Goal: Browse casually: Explore the website without a specific task or goal

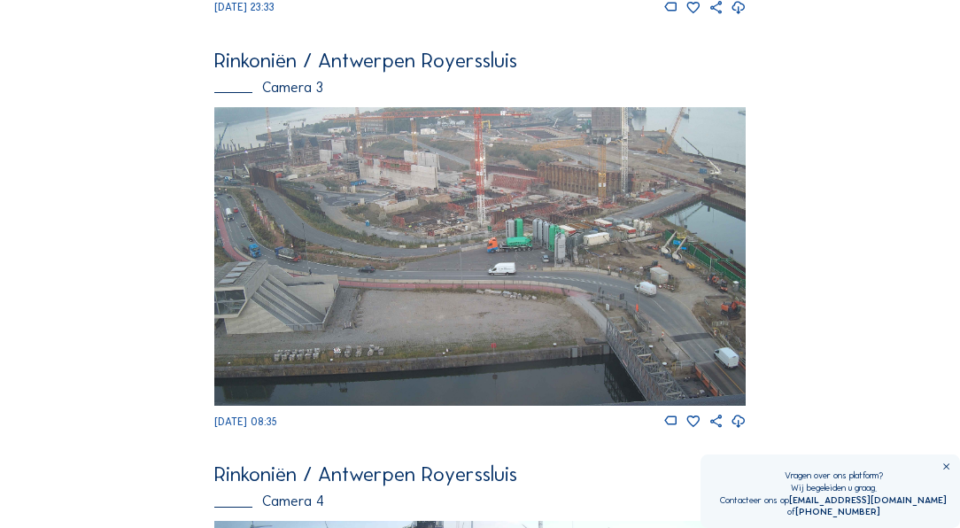
scroll to position [1265, 0]
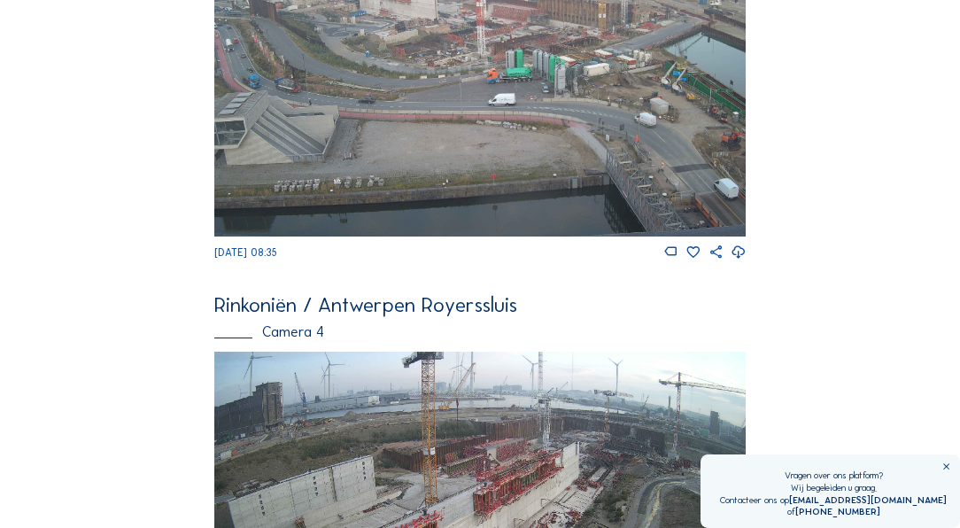
click at [494, 214] on img at bounding box center [479, 87] width 530 height 298
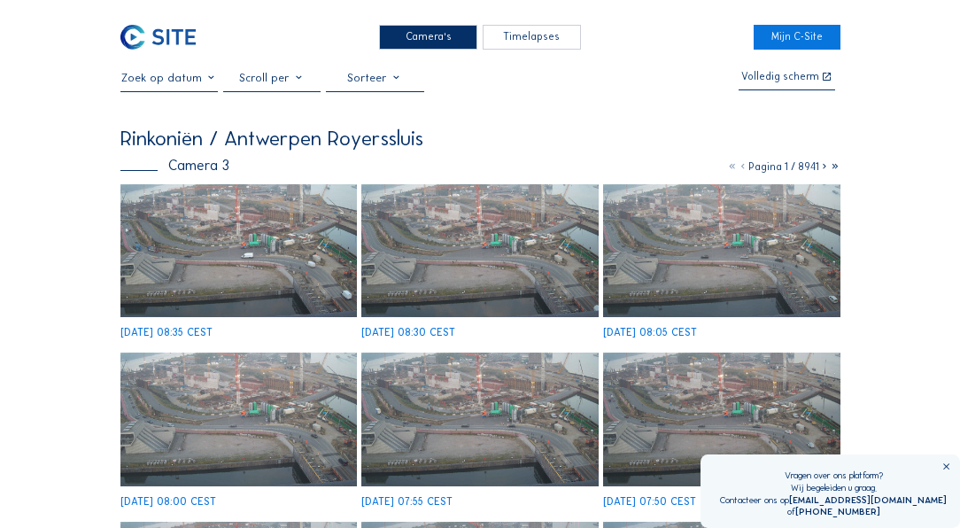
click at [273, 225] on img at bounding box center [238, 250] width 236 height 133
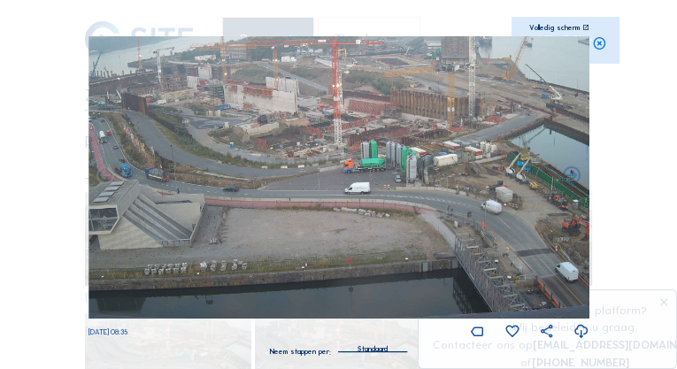
click at [336, 126] on img at bounding box center [339, 177] width 501 height 282
click at [340, 129] on img at bounding box center [339, 177] width 501 height 282
click at [343, 220] on img at bounding box center [339, 177] width 501 height 282
click at [389, 256] on img at bounding box center [339, 177] width 501 height 282
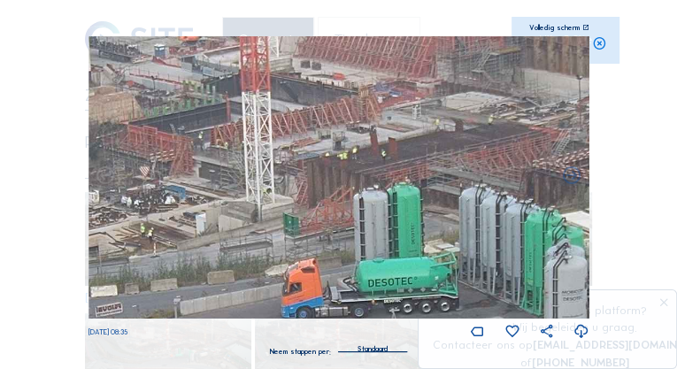
drag, startPoint x: 341, startPoint y: 131, endPoint x: 246, endPoint y: 111, distance: 96.9
click at [246, 111] on img at bounding box center [339, 177] width 501 height 282
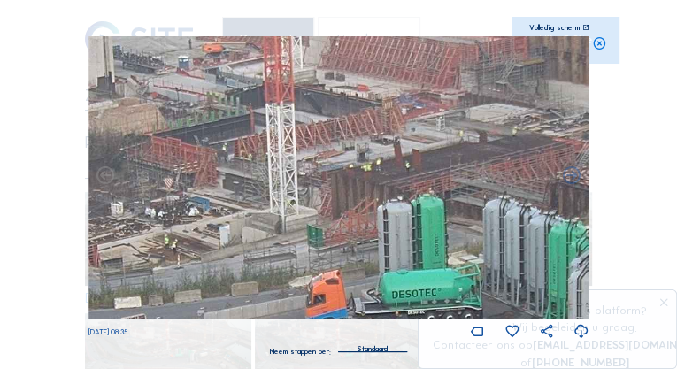
drag, startPoint x: 312, startPoint y: 129, endPoint x: 336, endPoint y: 142, distance: 26.9
click at [336, 142] on img at bounding box center [339, 177] width 501 height 282
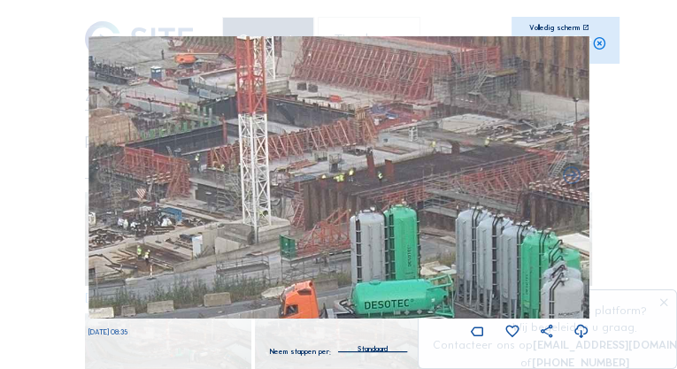
drag, startPoint x: 388, startPoint y: 158, endPoint x: 521, endPoint y: 185, distance: 136.3
click at [521, 185] on img at bounding box center [339, 177] width 501 height 282
click at [601, 44] on icon at bounding box center [599, 43] width 14 height 15
